Goal: Transaction & Acquisition: Purchase product/service

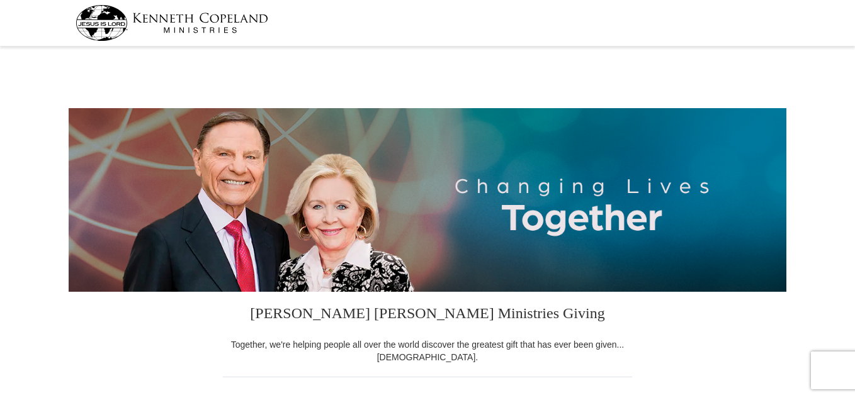
select select "TN"
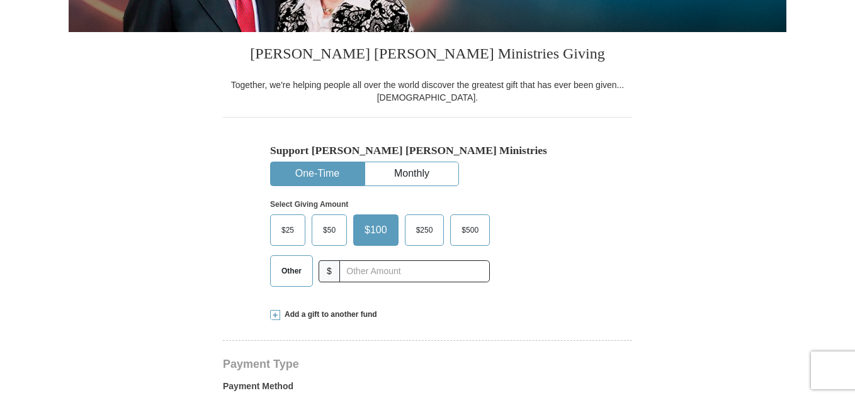
scroll to position [261, 0]
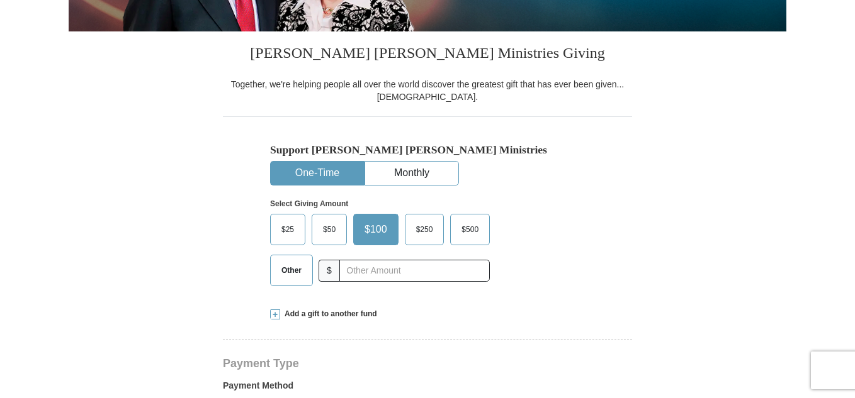
click at [390, 186] on div "Select Giving Amount Amount must be a valid number The total gift cannot be les…" at bounding box center [427, 241] width 315 height 110
click at [396, 171] on button "Monthly" at bounding box center [411, 173] width 93 height 23
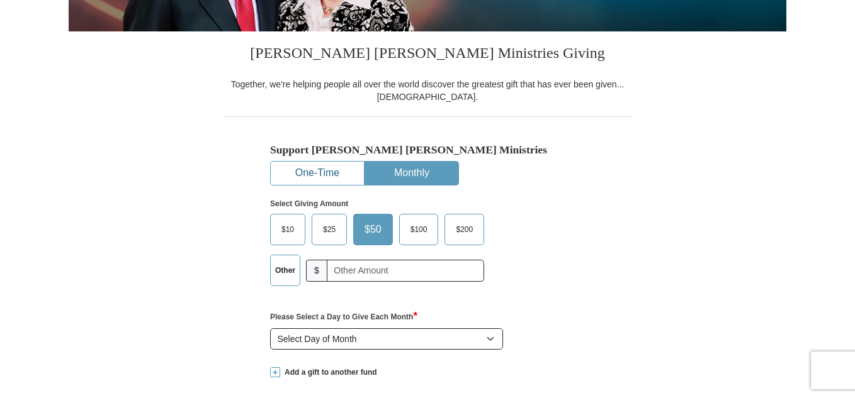
click at [342, 174] on button "One-Time" at bounding box center [317, 173] width 93 height 23
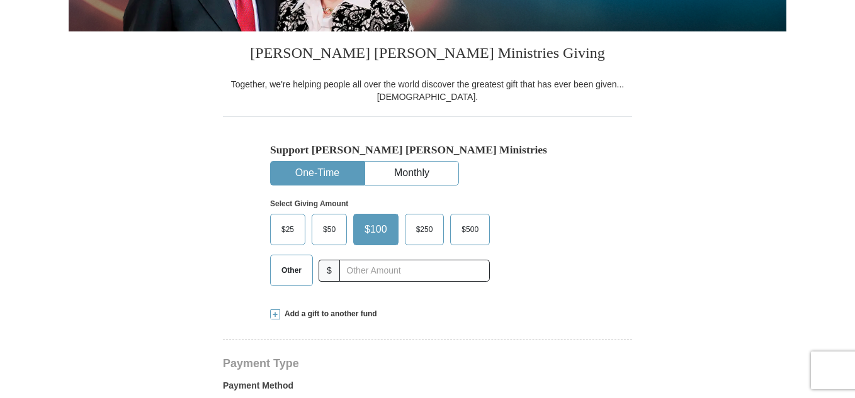
click at [283, 228] on span "$25" at bounding box center [287, 229] width 25 height 19
click at [0, 0] on input "$25" at bounding box center [0, 0] width 0 height 0
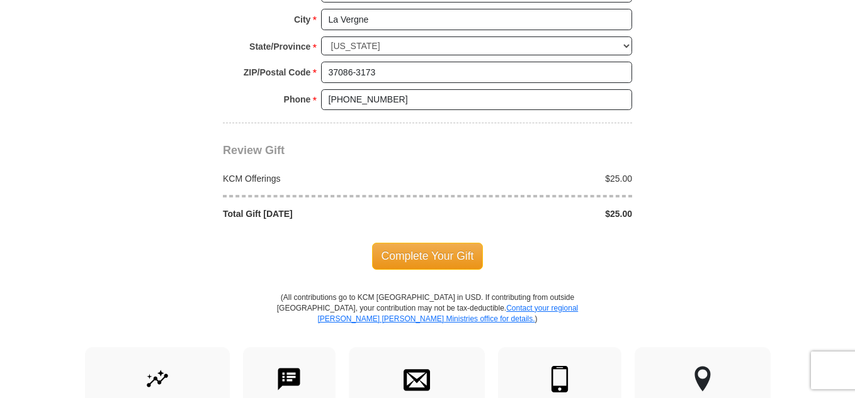
scroll to position [1059, 0]
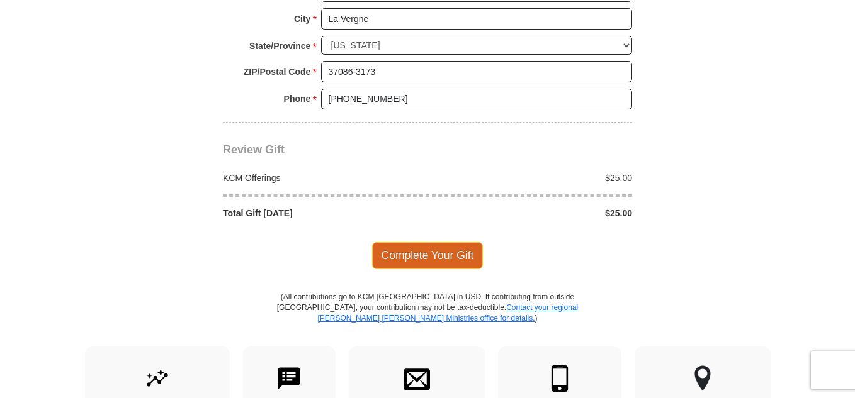
click at [454, 252] on span "Complete Your Gift" at bounding box center [427, 255] width 111 height 26
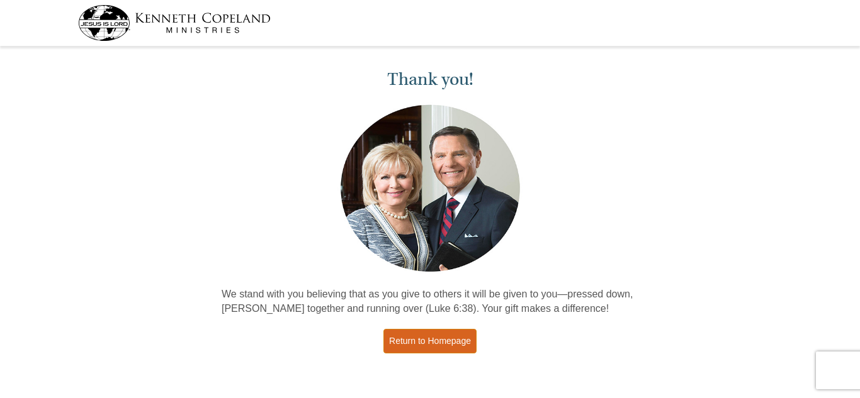
click at [419, 344] on link "Return to Homepage" at bounding box center [429, 341] width 93 height 25
